Goal: Task Accomplishment & Management: Manage account settings

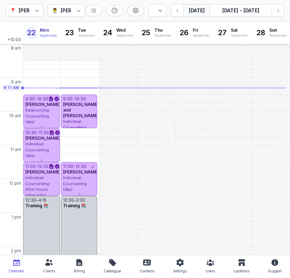
select select "week"
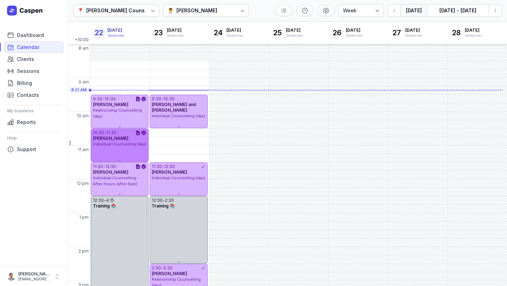
click at [117, 132] on div "11:30" at bounding box center [111, 133] width 10 height 6
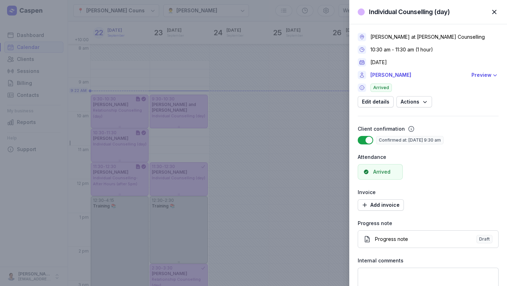
click at [289, 12] on span "button" at bounding box center [494, 11] width 15 height 15
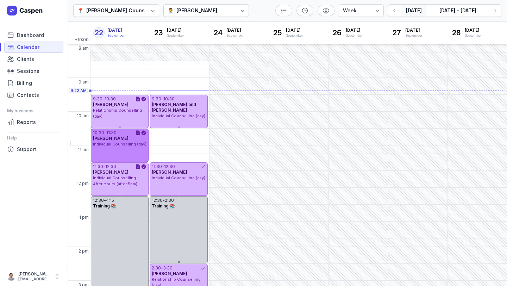
click at [119, 151] on div "10:30 - 11:30 [PERSON_NAME] Individual Counselling (day)" at bounding box center [120, 144] width 58 height 33
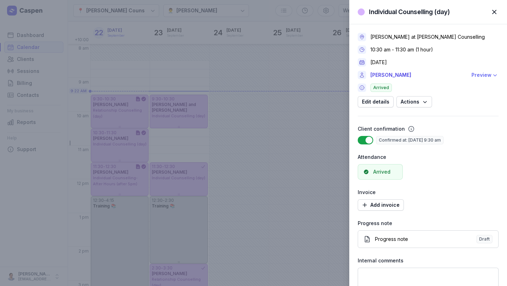
click at [289, 74] on div "Preview" at bounding box center [481, 75] width 20 height 8
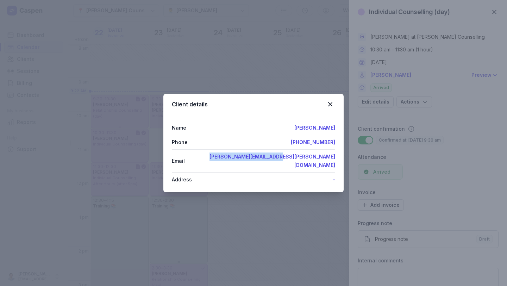
drag, startPoint x: 272, startPoint y: 160, endPoint x: 352, endPoint y: 159, distance: 80.3
click at [289, 159] on div "Client details Name [PERSON_NAME] Phone [PHONE_NUMBER] Email [PERSON_NAME][EMAI…" at bounding box center [253, 143] width 507 height 286
copy link "[PERSON_NAME][EMAIL_ADDRESS][PERSON_NAME][DOMAIN_NAME]"
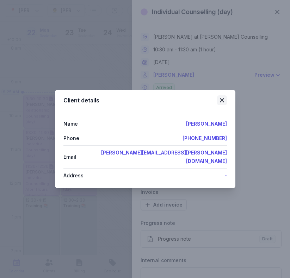
click at [226, 105] on div at bounding box center [222, 100] width 10 height 10
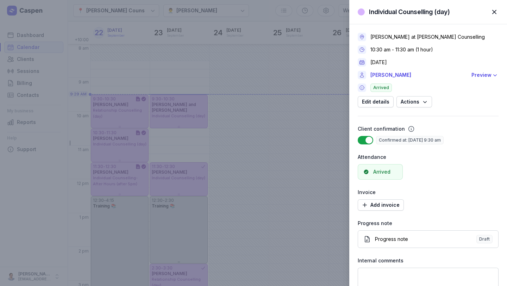
click at [289, 11] on span "button" at bounding box center [494, 11] width 15 height 15
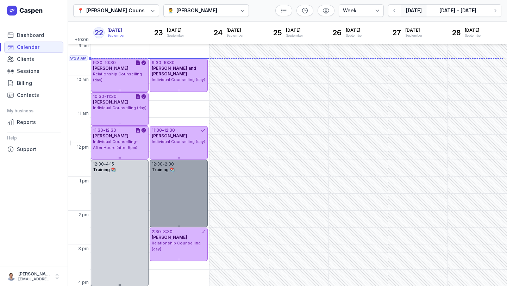
scroll to position [33, 0]
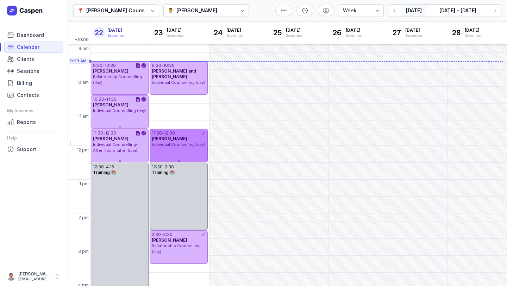
click at [175, 143] on span "Individual Counselling (day)" at bounding box center [179, 144] width 54 height 5
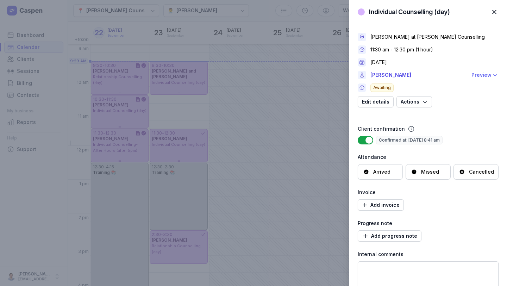
click at [289, 76] on div "Preview" at bounding box center [481, 75] width 20 height 8
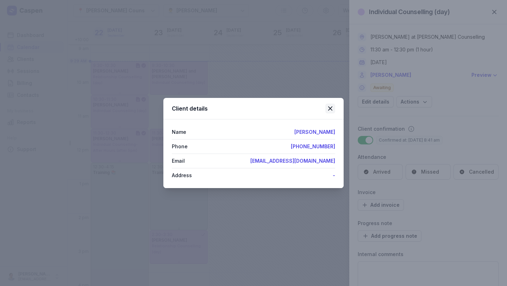
click at [289, 108] on icon at bounding box center [330, 108] width 8 height 8
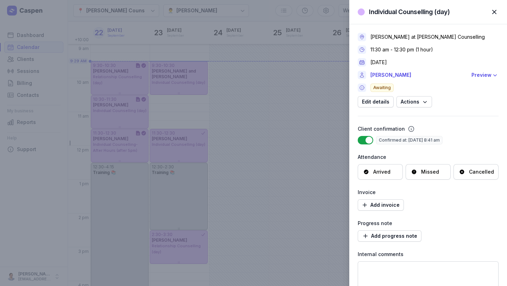
click at [289, 11] on span "button" at bounding box center [494, 11] width 15 height 15
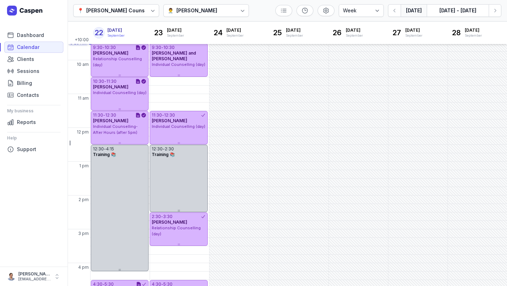
scroll to position [52, 0]
click at [289, 13] on icon "button" at bounding box center [494, 10] width 7 height 7
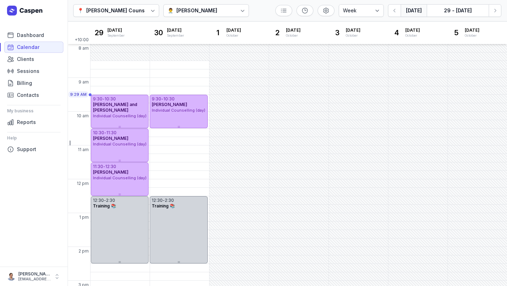
click at [289, 16] on button "[DATE]" at bounding box center [414, 10] width 26 height 13
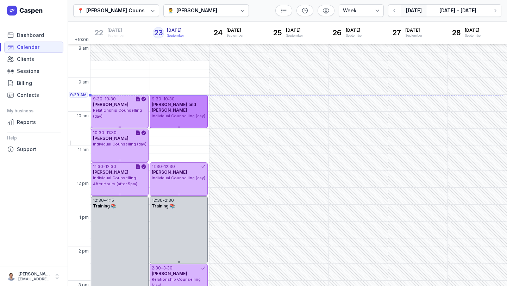
click at [176, 115] on span "Individual Counselling (day)" at bounding box center [179, 115] width 54 height 5
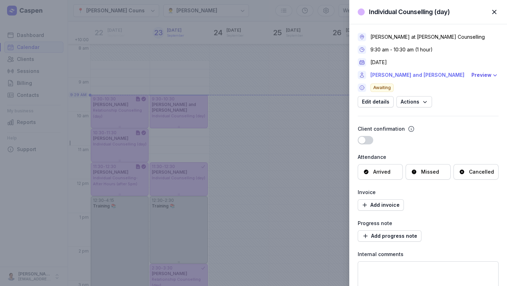
click at [289, 74] on link "[PERSON_NAME] and [PERSON_NAME]" at bounding box center [418, 75] width 97 height 8
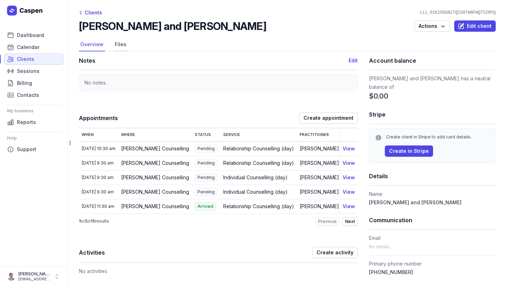
click at [122, 45] on link "Files" at bounding box center [120, 44] width 14 height 13
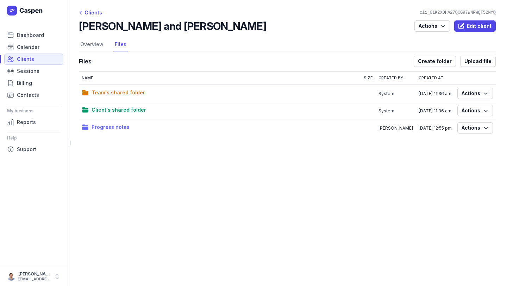
click at [113, 125] on span "Progress notes" at bounding box center [111, 127] width 38 height 8
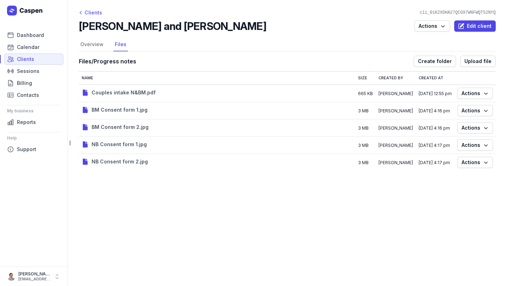
click at [94, 14] on div "Clients" at bounding box center [90, 12] width 23 height 8
